Goal: Task Accomplishment & Management: Use online tool/utility

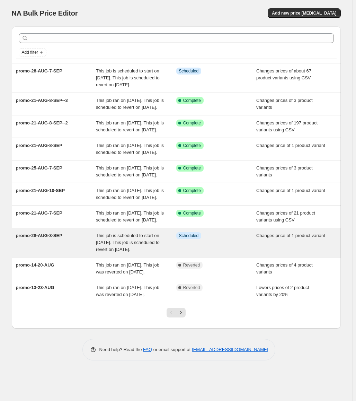
click at [55, 238] on span "promo-28-AUG-3-SEP" at bounding box center [39, 235] width 46 height 5
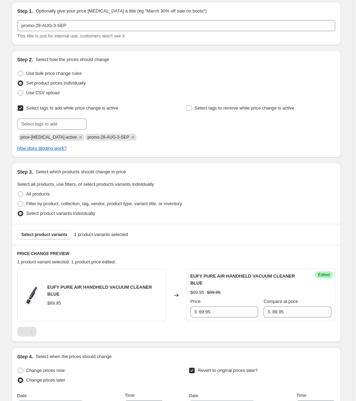
scroll to position [69, 0]
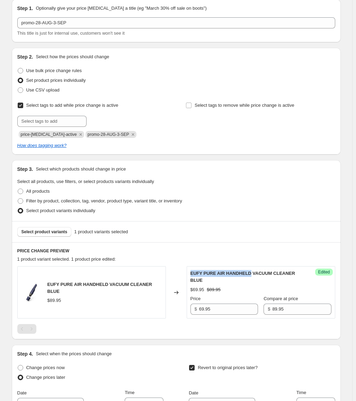
drag, startPoint x: 192, startPoint y: 274, endPoint x: 250, endPoint y: 275, distance: 57.9
click at [250, 275] on div "Success Edited EUFY PURE AIR HANDHELD VACUUM CLEANER BLUE $69.95 $89.95 Price $…" at bounding box center [261, 292] width 149 height 52
copy span "EUFY PURE AIR HANDHELD"
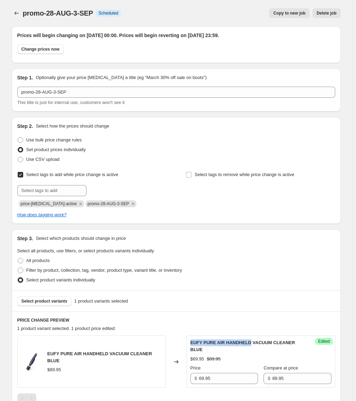
click at [328, 13] on span "Delete job" at bounding box center [327, 13] width 20 height 6
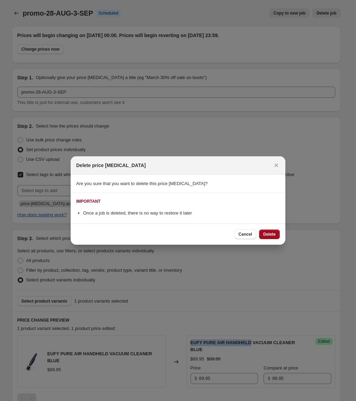
click at [265, 233] on span "Delete" at bounding box center [269, 234] width 12 height 6
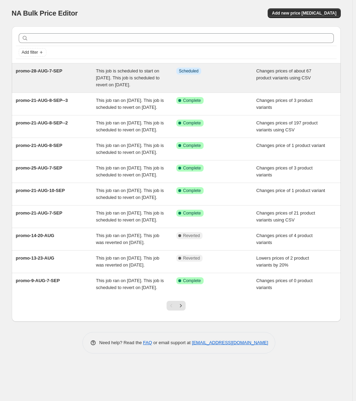
click at [58, 71] on span "promo-28-AUG-7-SEP" at bounding box center [39, 70] width 46 height 5
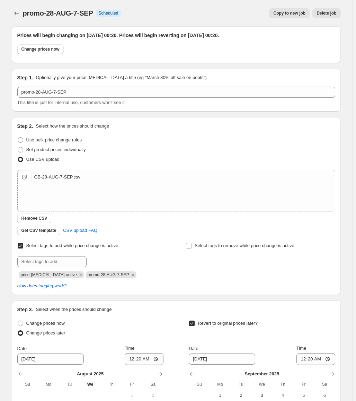
click at [324, 13] on span "Delete job" at bounding box center [327, 13] width 20 height 6
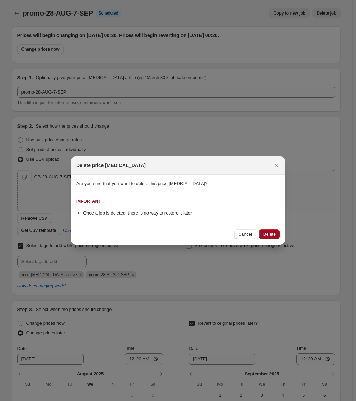
click at [264, 234] on span "Delete" at bounding box center [269, 234] width 12 height 6
